Goal: Use online tool/utility: Utilize a website feature to perform a specific function

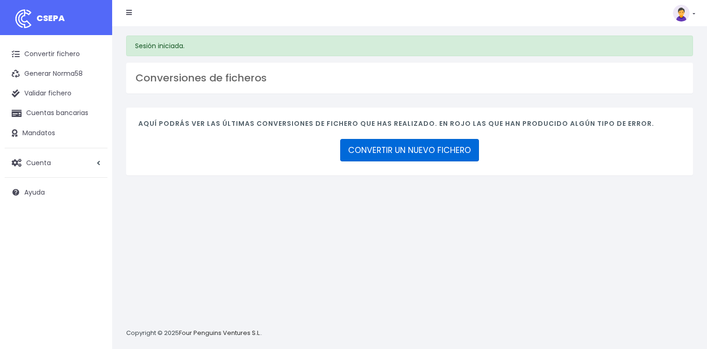
click at [401, 151] on link "CONVERTIR UN NUEVO FICHERO" at bounding box center [409, 150] width 139 height 22
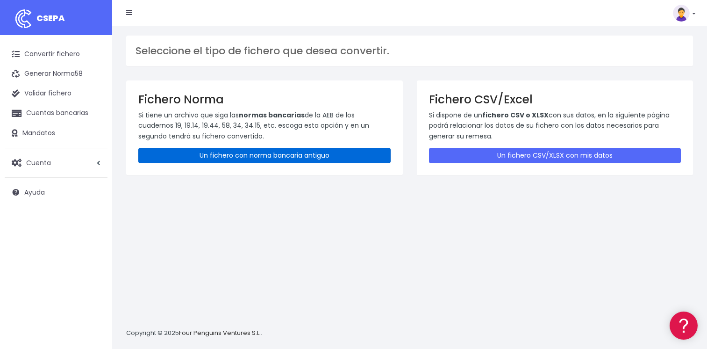
click at [229, 156] on link "Un fichero con norma bancaria antiguo" at bounding box center [264, 155] width 252 height 15
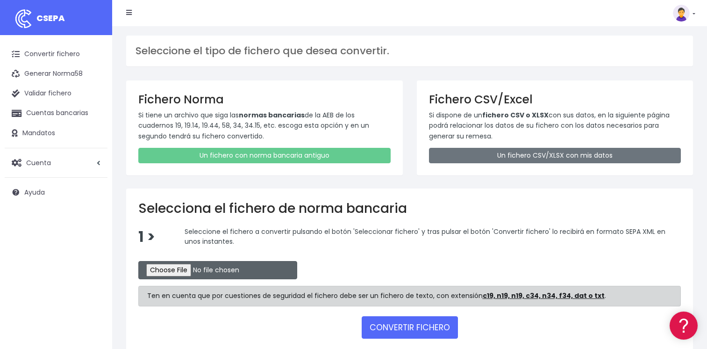
click at [177, 267] on input "file" at bounding box center [217, 270] width 159 height 18
type input "C:\fakepath\CSB19RCR05531_4365.TXT"
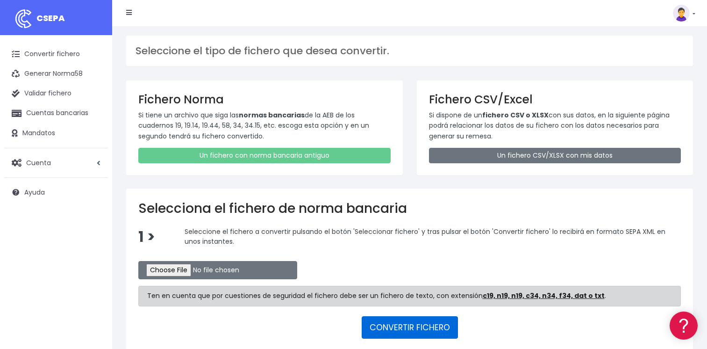
click at [388, 326] on button "CONVERTIR FICHERO" at bounding box center [410, 327] width 96 height 22
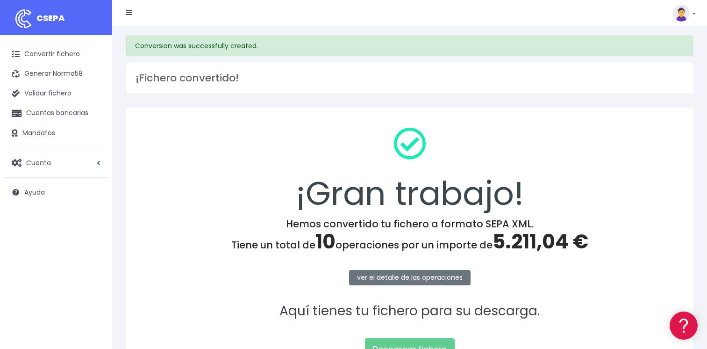
scroll to position [47, 0]
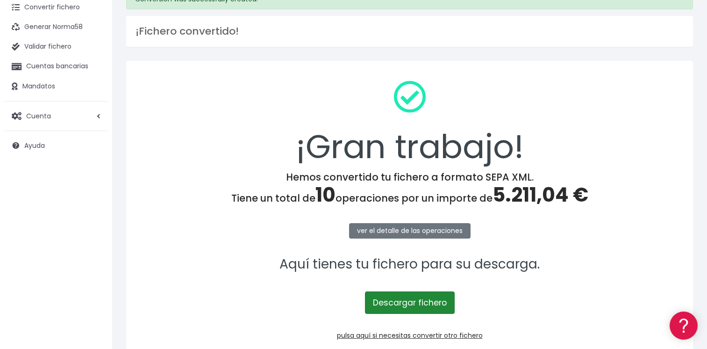
click at [407, 301] on link "Descargar fichero" at bounding box center [410, 302] width 90 height 22
click at [43, 114] on span "Cuenta" at bounding box center [38, 115] width 25 height 9
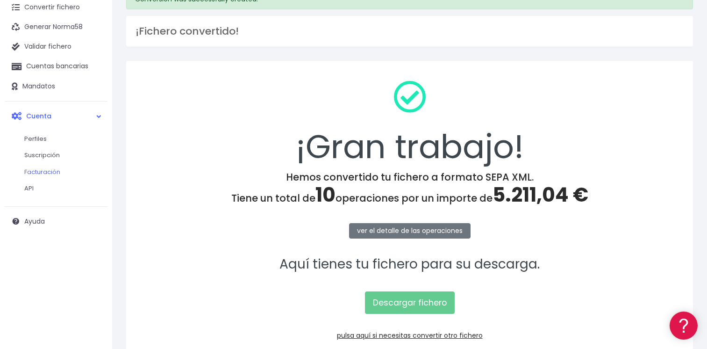
click at [51, 168] on link "Facturación" at bounding box center [61, 172] width 93 height 17
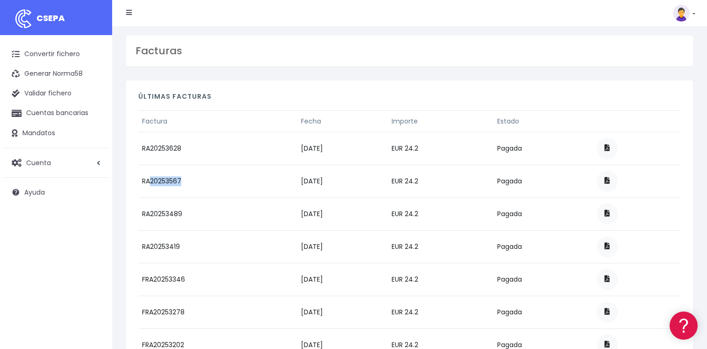
drag, startPoint x: 151, startPoint y: 180, endPoint x: 182, endPoint y: 182, distance: 30.4
click at [182, 182] on td "RA20253567" at bounding box center [217, 180] width 159 height 33
copy td "20253567"
drag, startPoint x: 150, startPoint y: 148, endPoint x: 180, endPoint y: 151, distance: 30.1
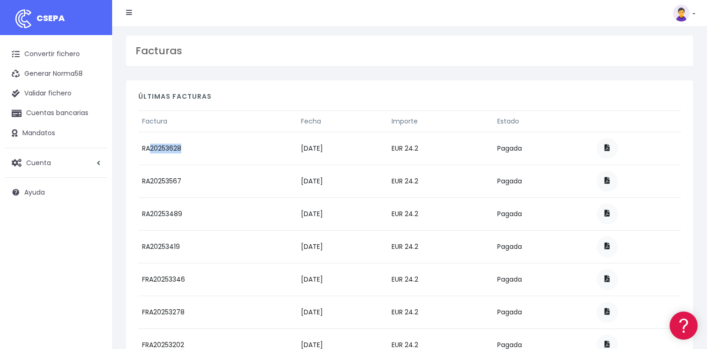
click at [180, 151] on td "RA20253628" at bounding box center [217, 148] width 159 height 33
copy td "20253628"
